Goal: Navigation & Orientation: Find specific page/section

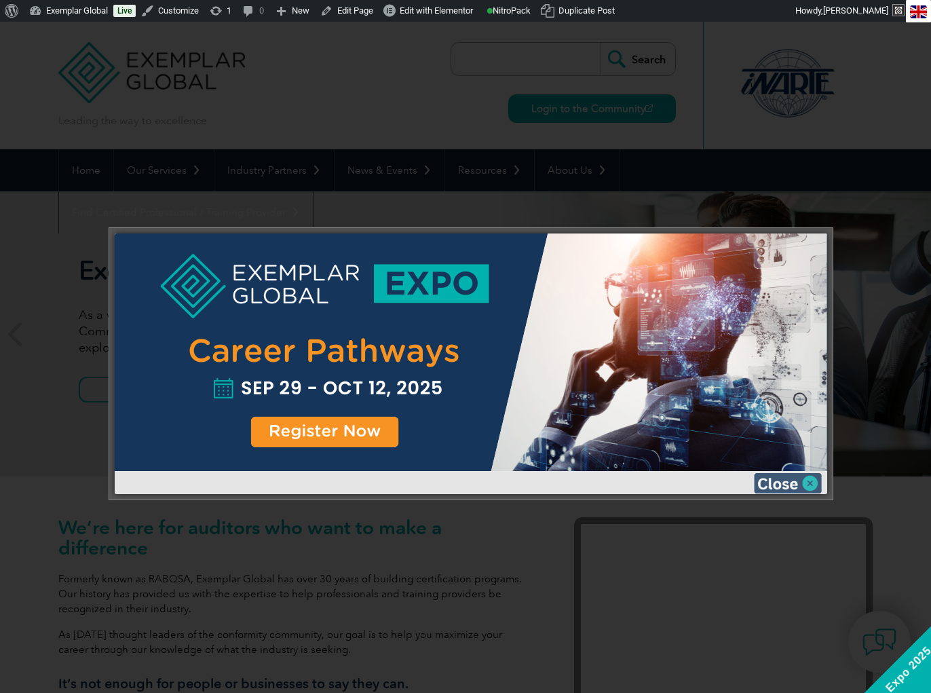
click at [790, 486] on img at bounding box center [788, 483] width 68 height 20
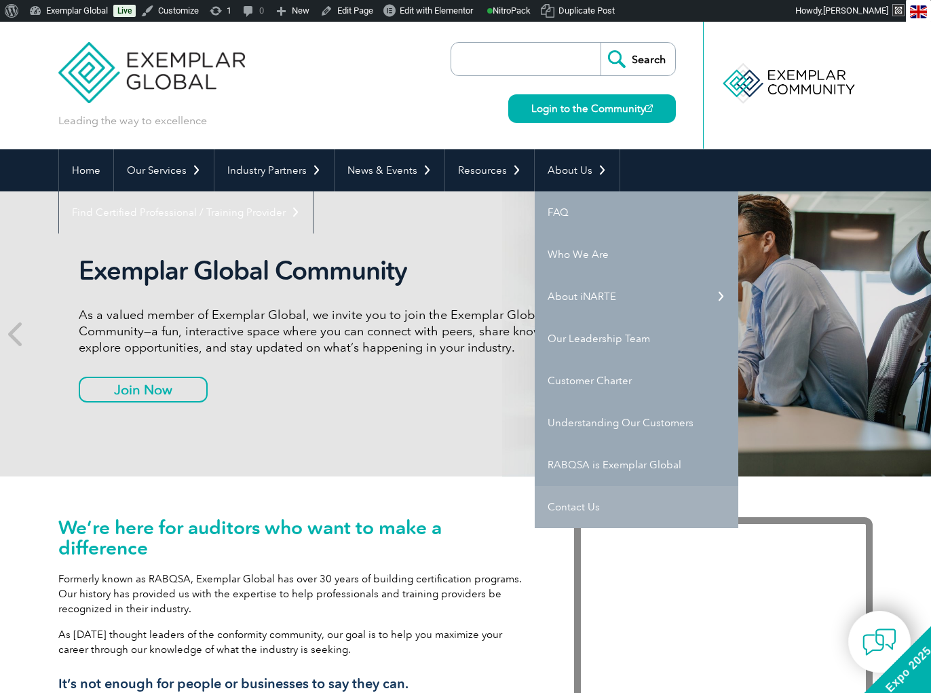
click at [578, 505] on link "Contact Us" at bounding box center [637, 507] width 204 height 42
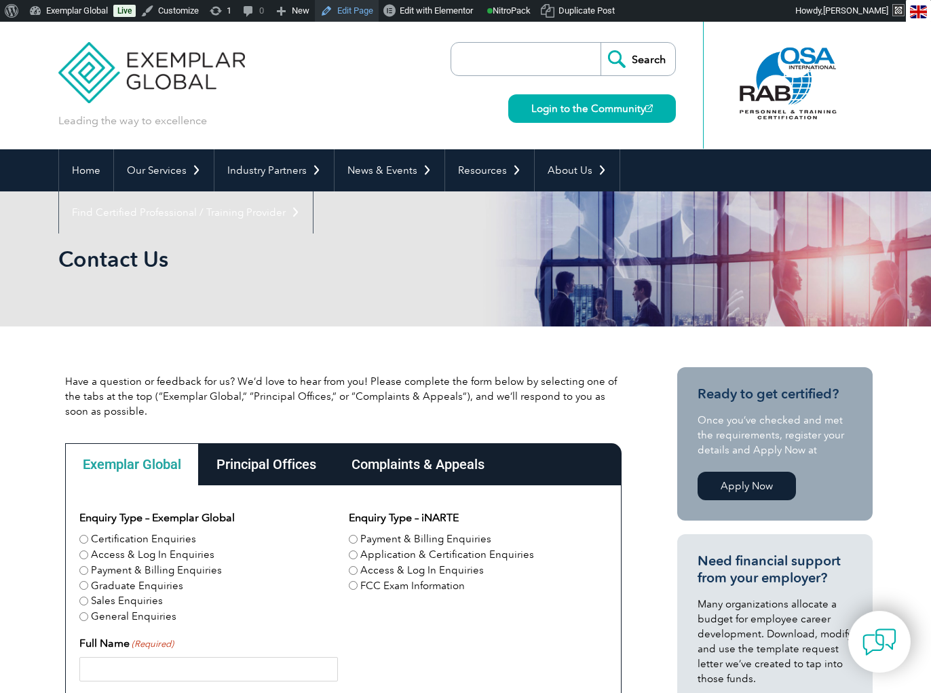
click at [357, 8] on link "Edit Page" at bounding box center [347, 11] width 64 height 22
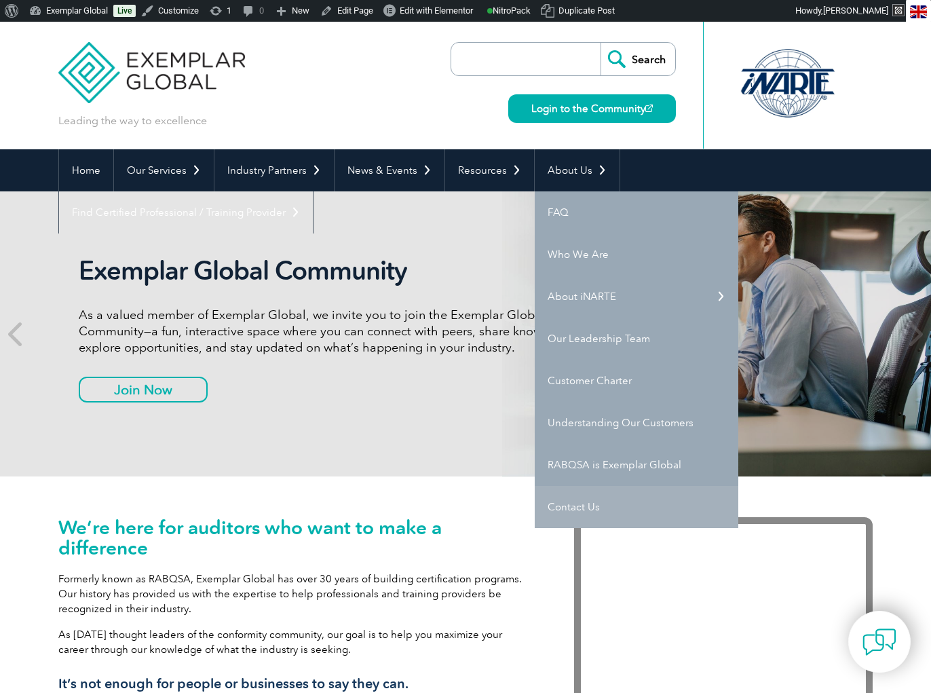
click at [559, 505] on link "Contact Us" at bounding box center [637, 507] width 204 height 42
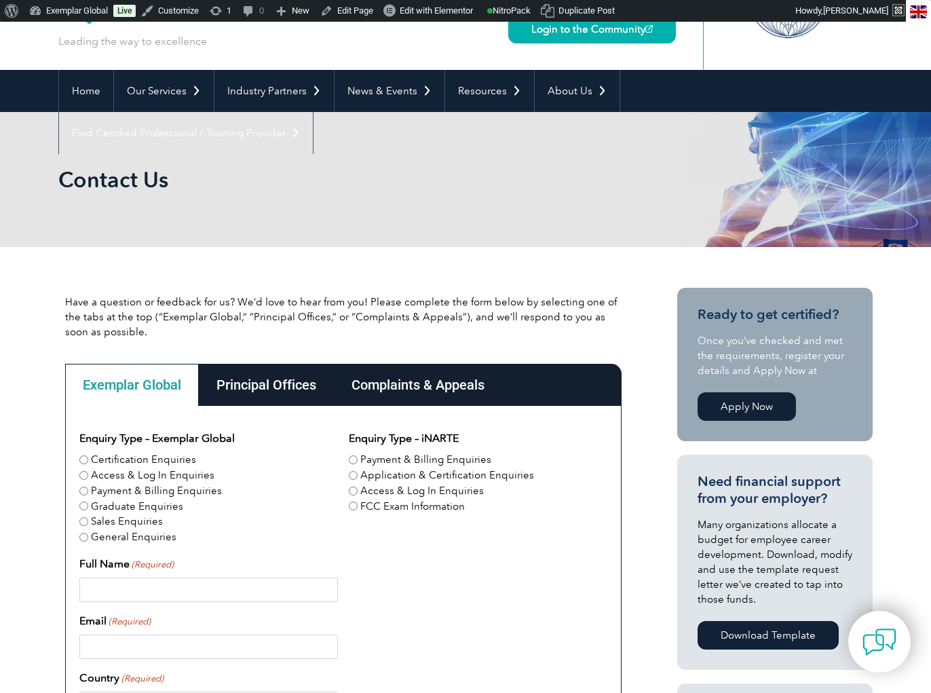
scroll to position [106, 0]
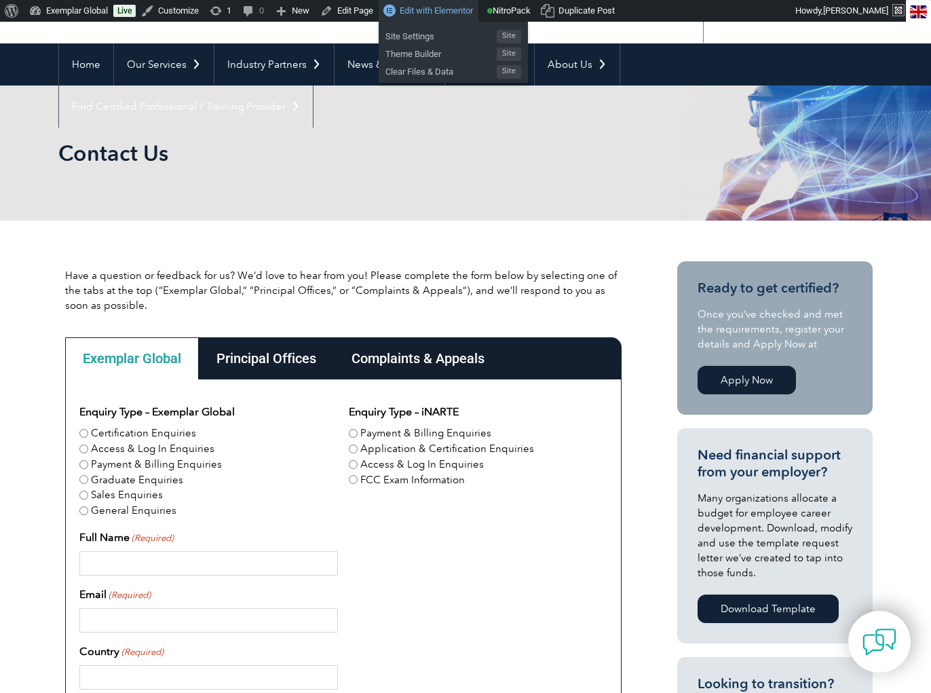
click at [427, 7] on span "Edit with Elementor" at bounding box center [436, 10] width 73 height 10
